Goal: Find specific page/section: Find specific page/section

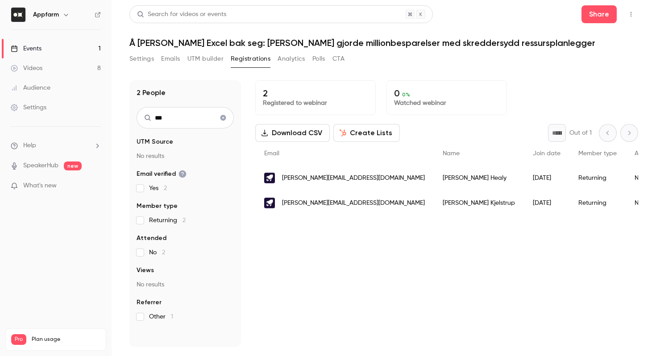
click at [53, 46] on link "Events 1" at bounding box center [56, 49] width 112 height 20
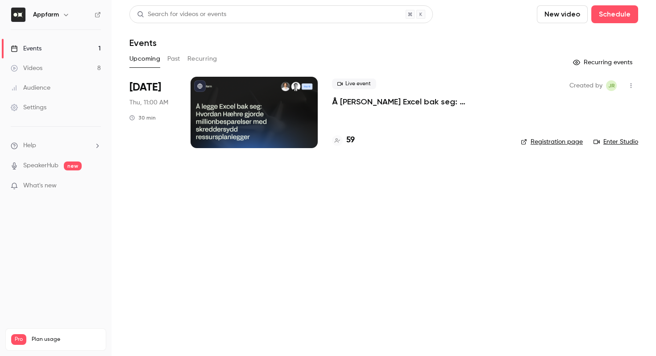
click at [343, 142] on div "59" at bounding box center [343, 140] width 23 height 12
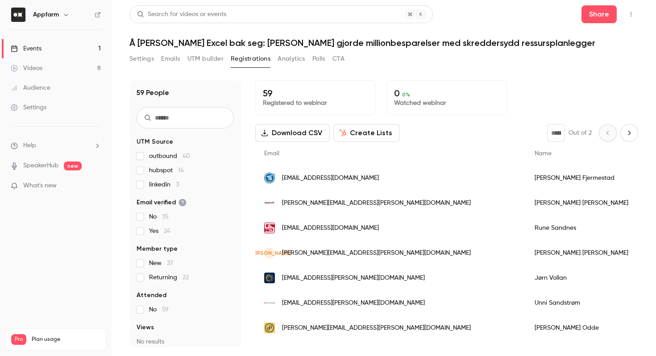
click at [149, 280] on span "Returning 22" at bounding box center [169, 277] width 40 height 9
